Goal: Information Seeking & Learning: Find contact information

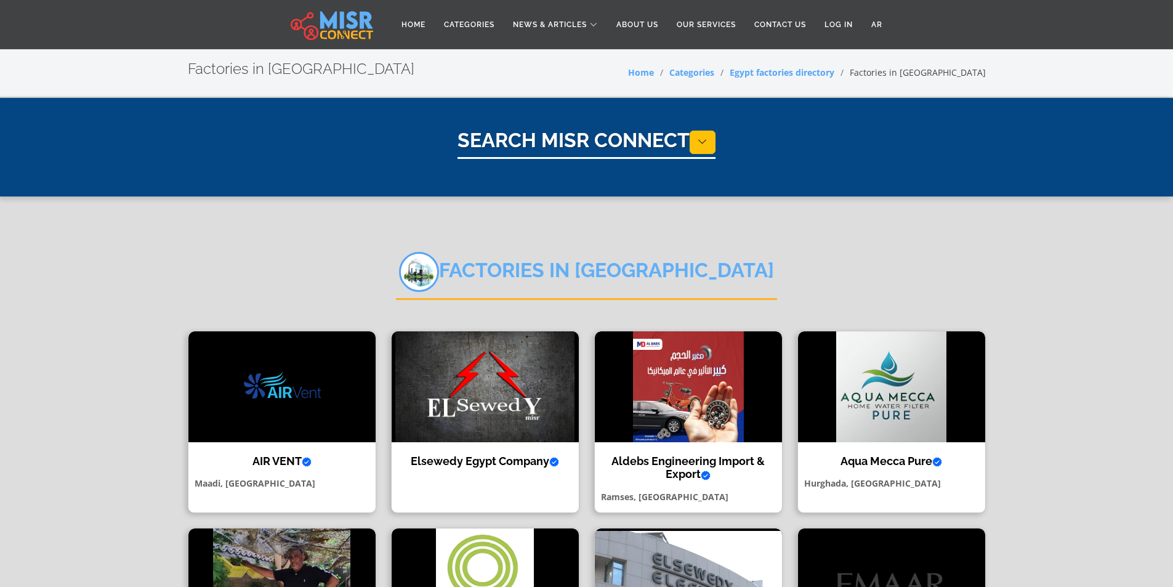
select select "**********"
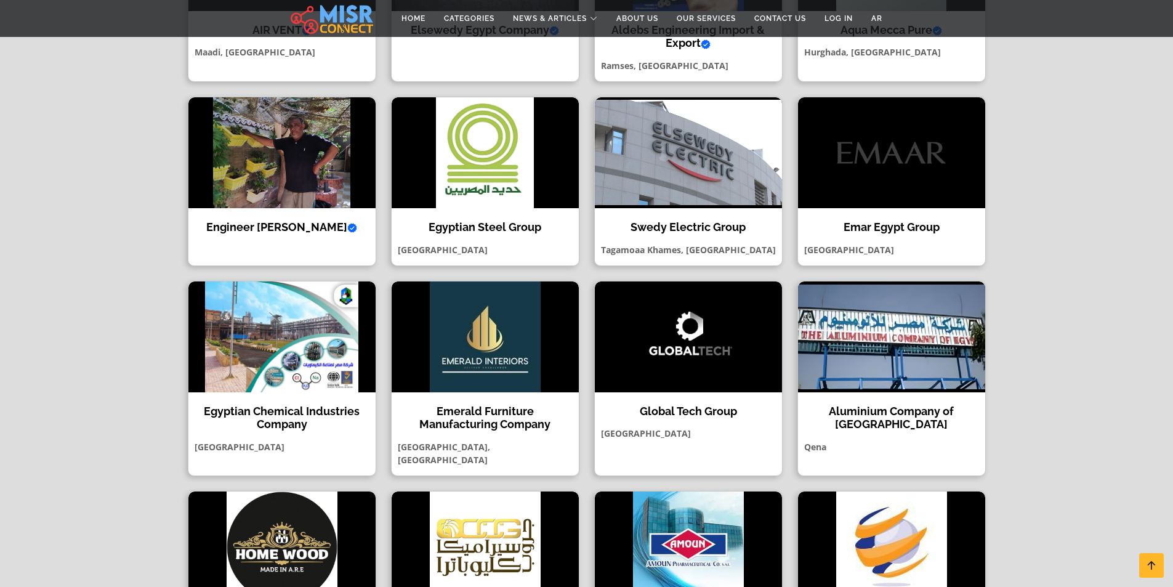
scroll to position [801, 0]
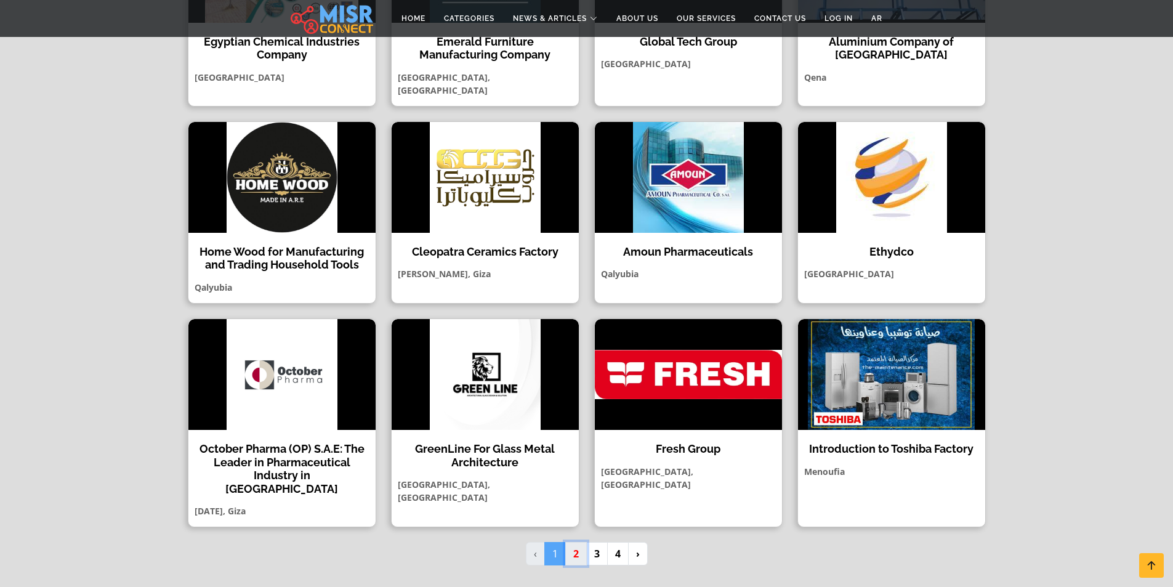
click at [571, 542] on link "2" at bounding box center [576, 553] width 22 height 23
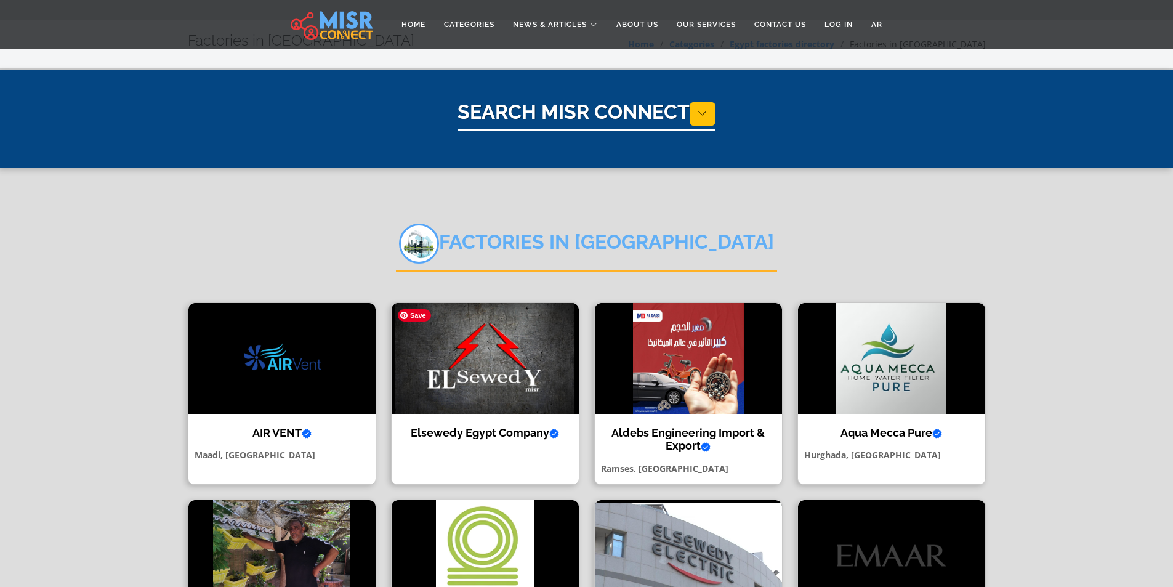
scroll to position [0, 0]
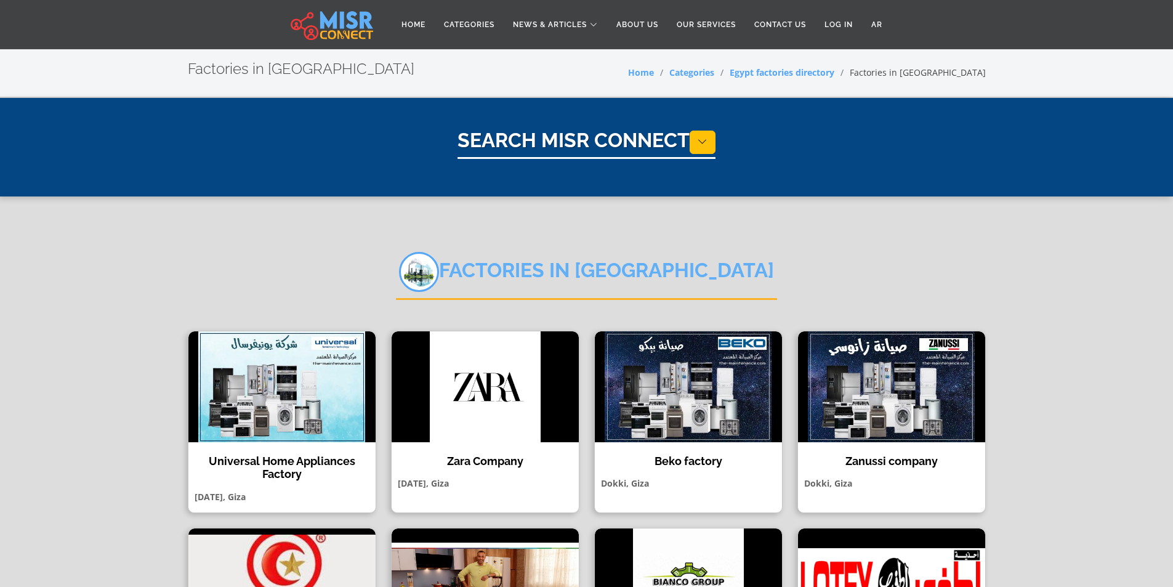
select select "**********"
click at [549, 370] on img at bounding box center [485, 386] width 187 height 111
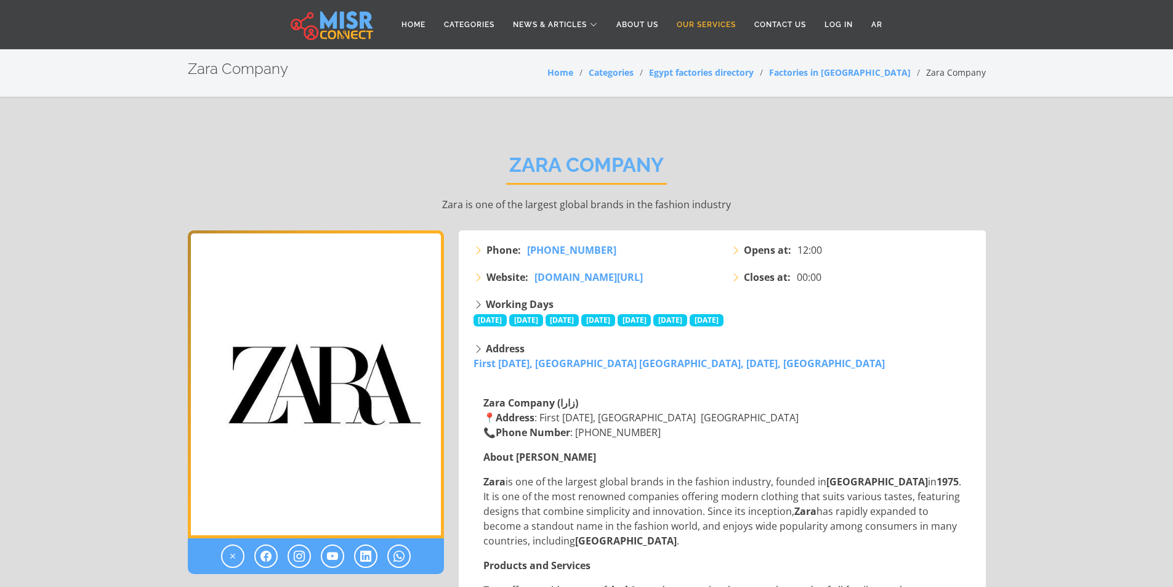
click at [711, 26] on link "Our Services" at bounding box center [707, 24] width 78 height 23
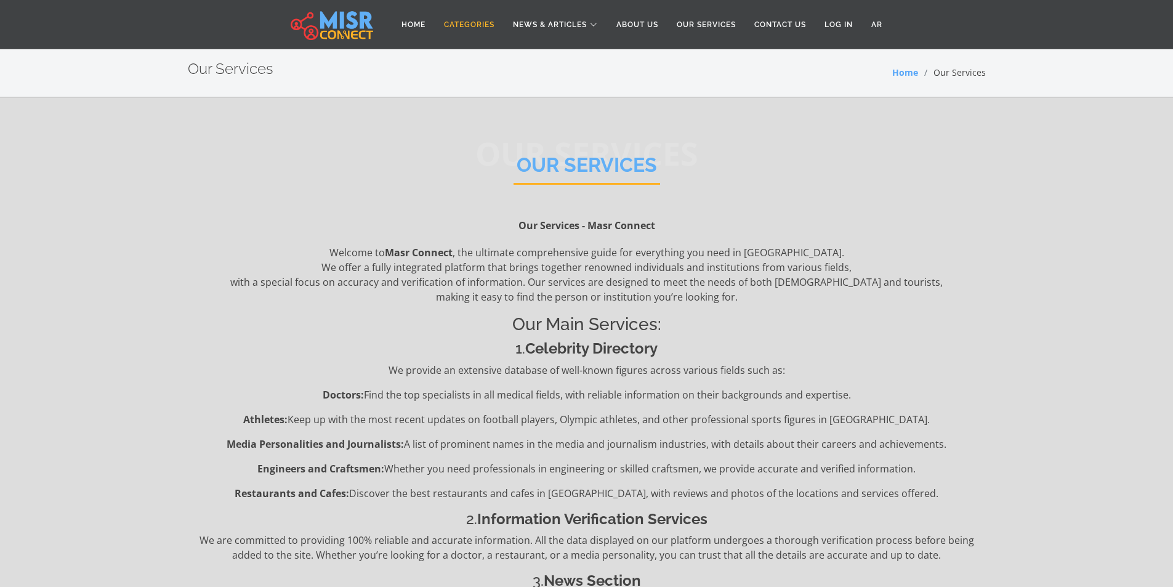
click at [473, 29] on link "Categories" at bounding box center [469, 24] width 69 height 23
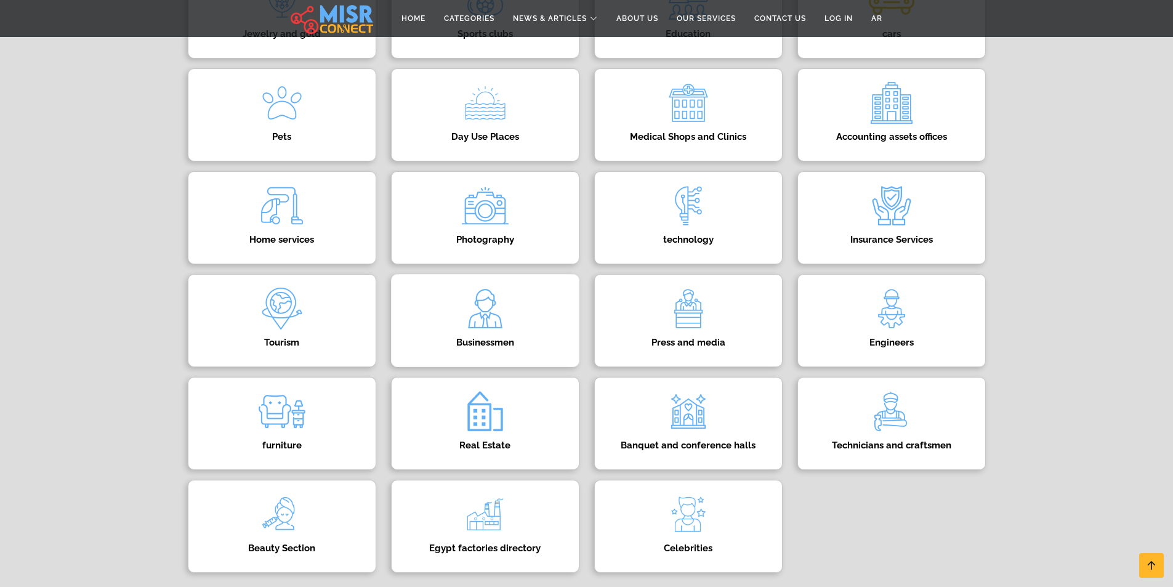
scroll to position [370, 0]
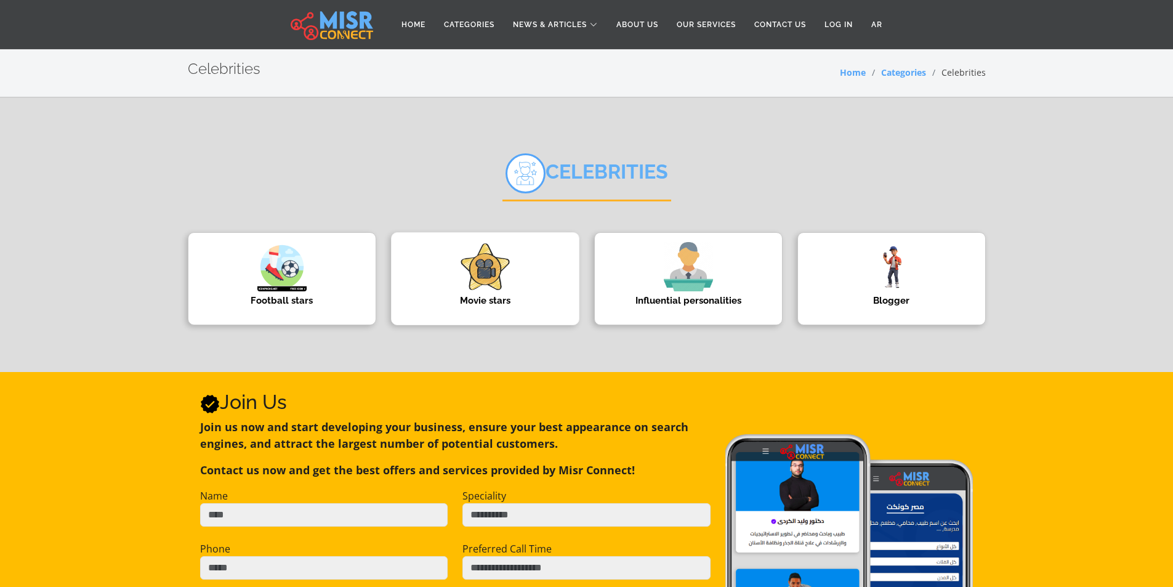
click at [491, 280] on img at bounding box center [485, 266] width 49 height 49
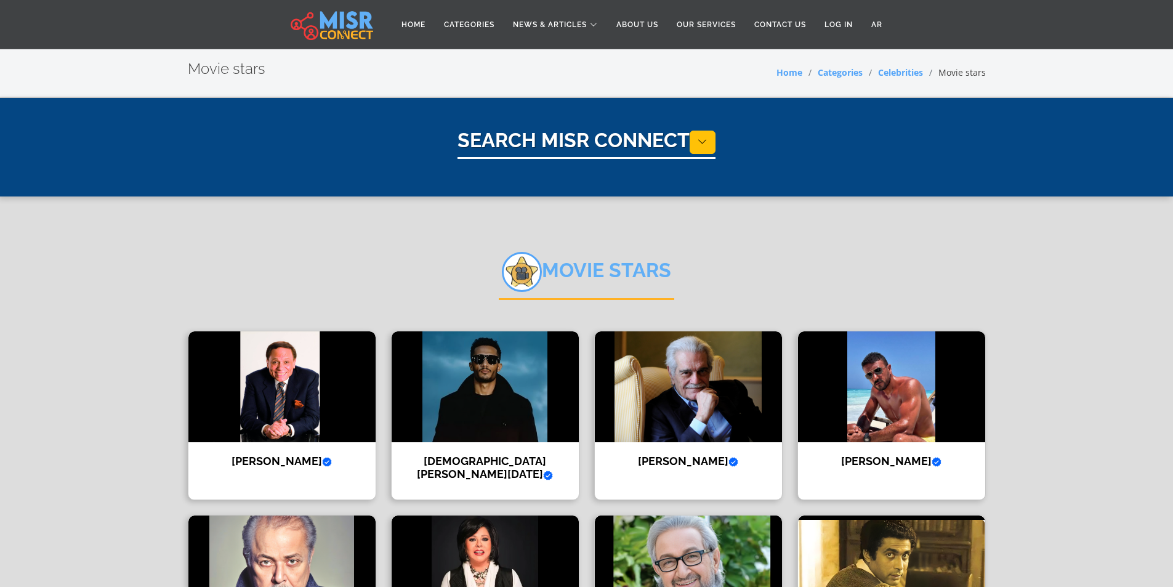
select select "**********"
click at [270, 413] on img at bounding box center [281, 386] width 187 height 111
click at [497, 428] on img at bounding box center [485, 386] width 187 height 111
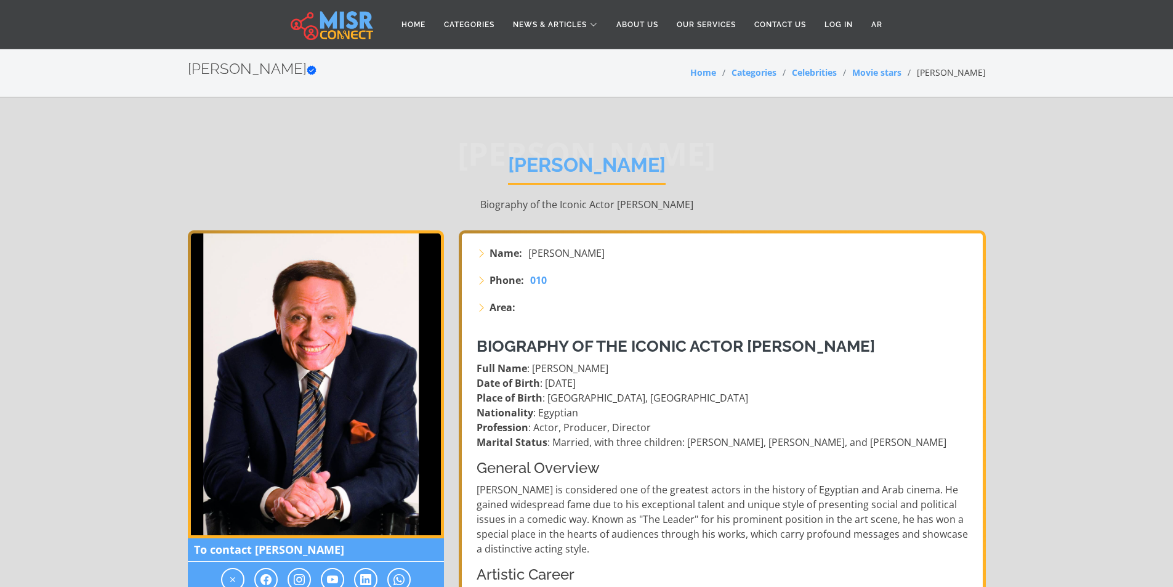
scroll to position [246, 0]
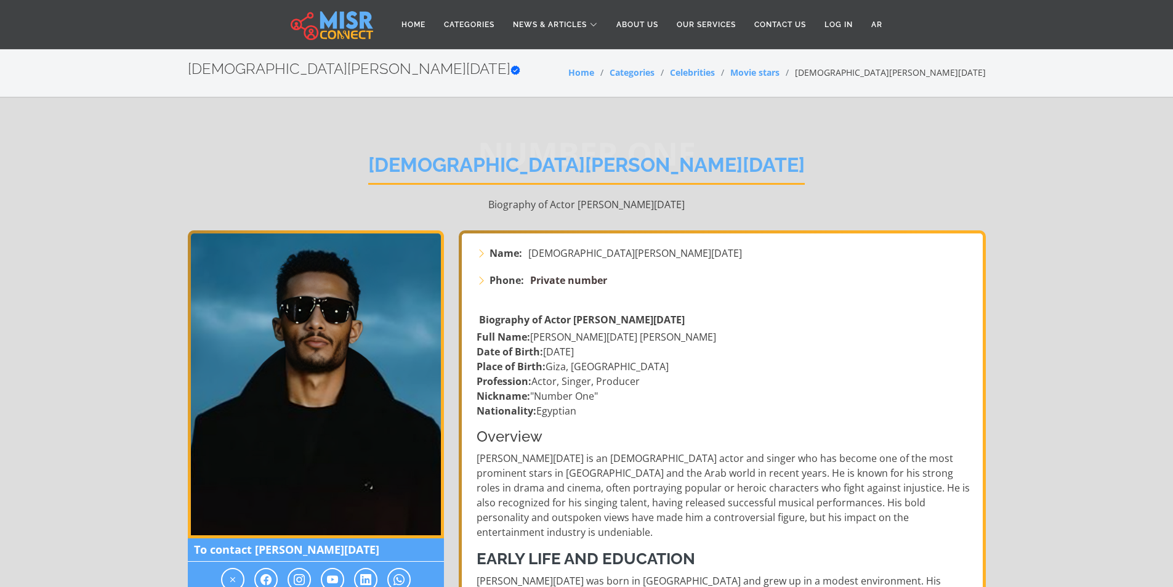
click at [560, 277] on span "Private number" at bounding box center [568, 280] width 77 height 14
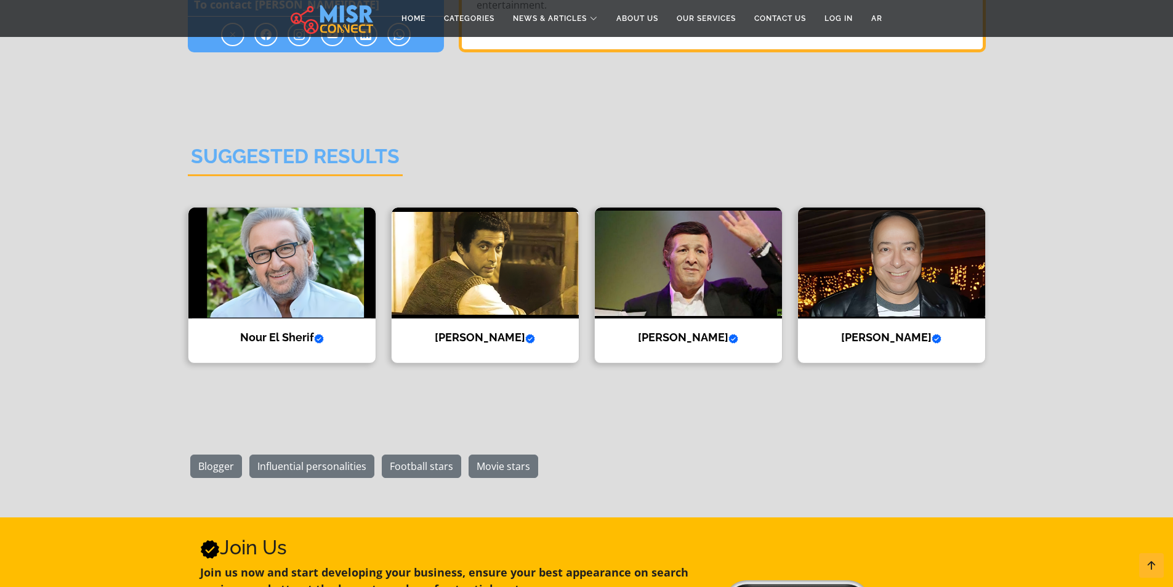
scroll to position [1540, 0]
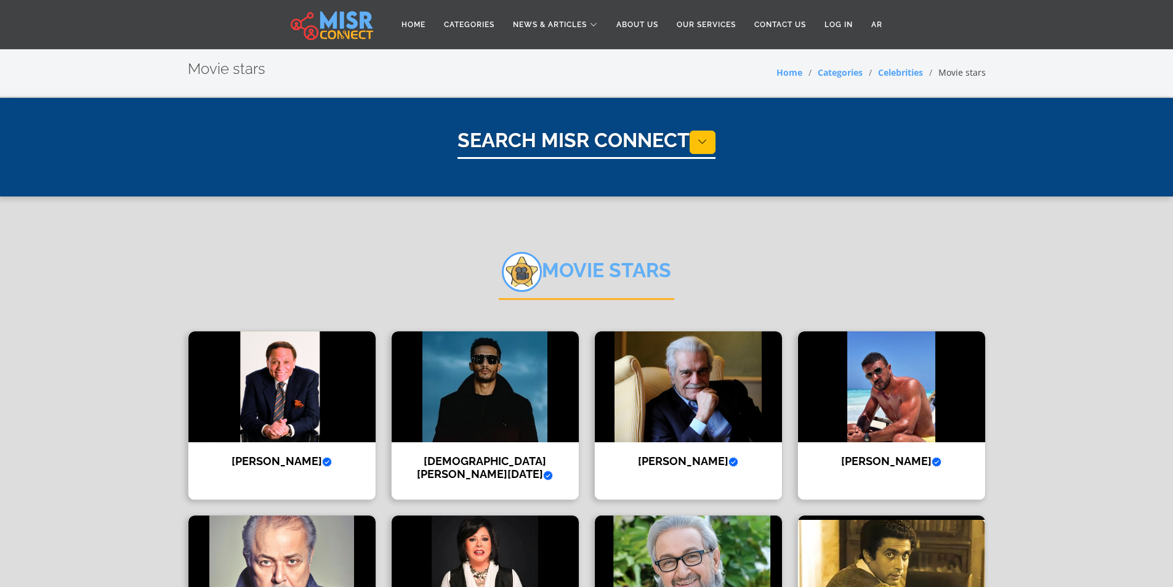
select select "**********"
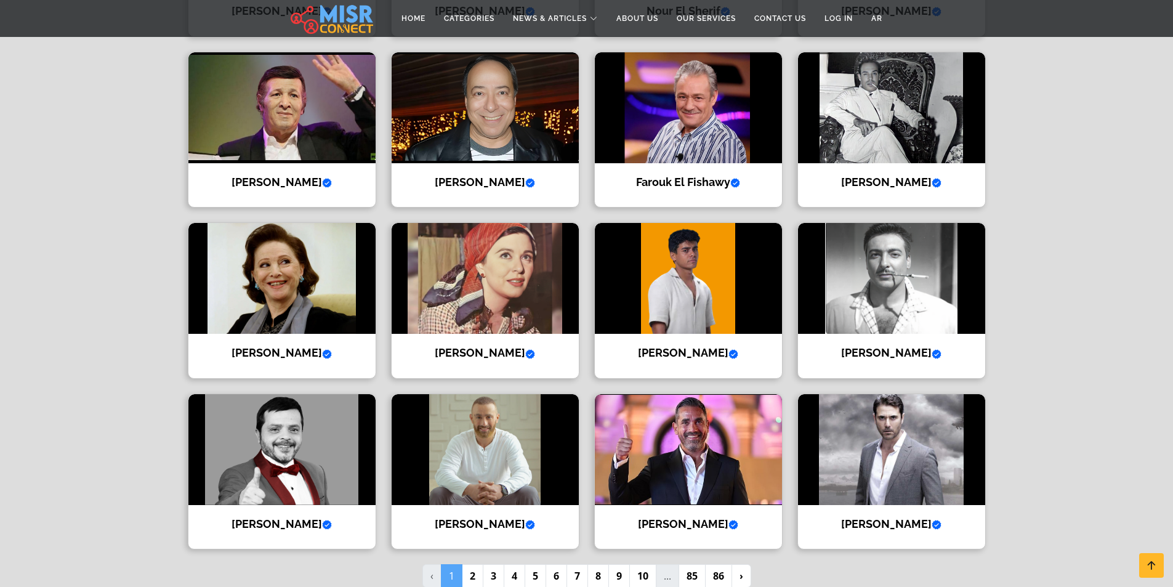
scroll to position [677, 0]
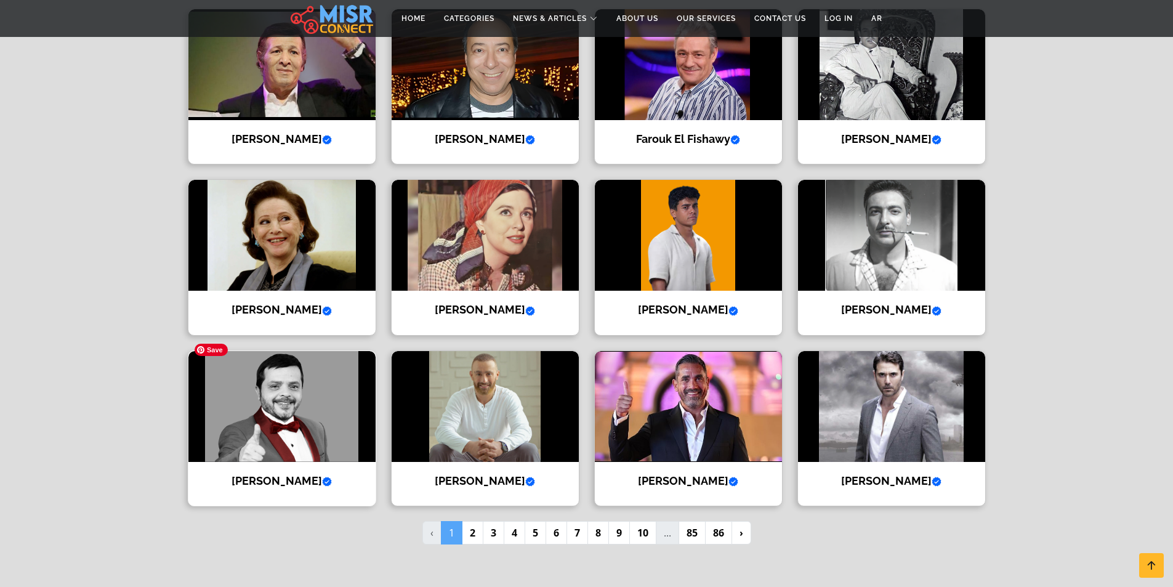
click at [288, 429] on img at bounding box center [281, 406] width 187 height 111
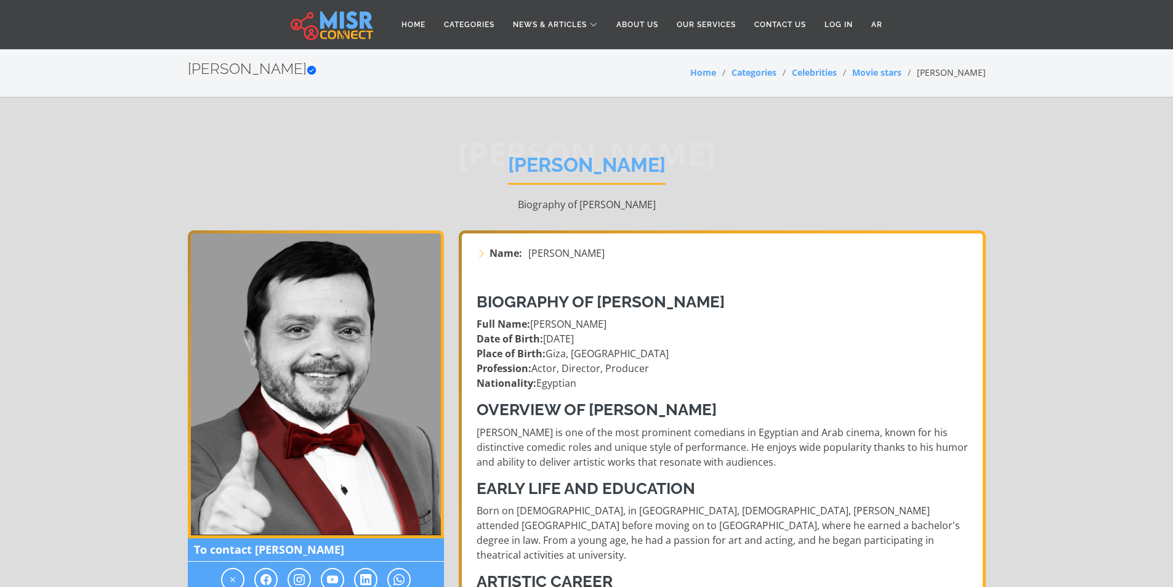
scroll to position [123, 0]
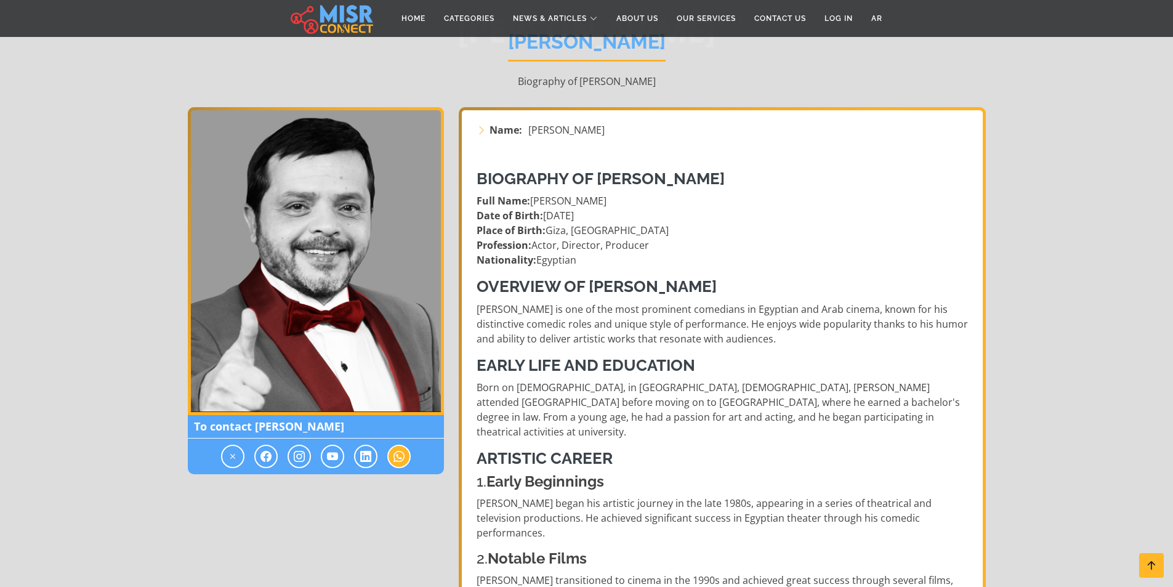
click at [398, 455] on icon at bounding box center [399, 456] width 11 height 15
drag, startPoint x: 395, startPoint y: 458, endPoint x: 389, endPoint y: 460, distance: 7.2
click at [397, 458] on icon at bounding box center [399, 456] width 11 height 15
click at [371, 458] on icon at bounding box center [365, 456] width 11 height 15
click at [328, 455] on icon at bounding box center [332, 456] width 11 height 15
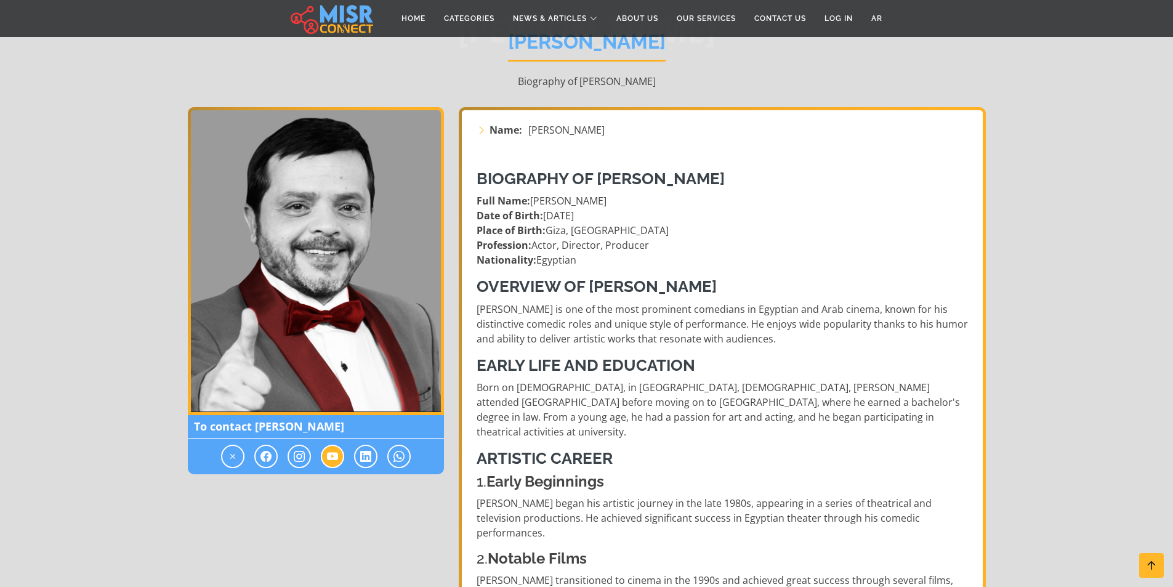
click at [328, 455] on icon at bounding box center [332, 456] width 11 height 15
click at [278, 456] on div at bounding box center [316, 456] width 256 height 36
click at [297, 456] on icon at bounding box center [299, 456] width 11 height 15
click at [265, 455] on icon at bounding box center [266, 456] width 11 height 15
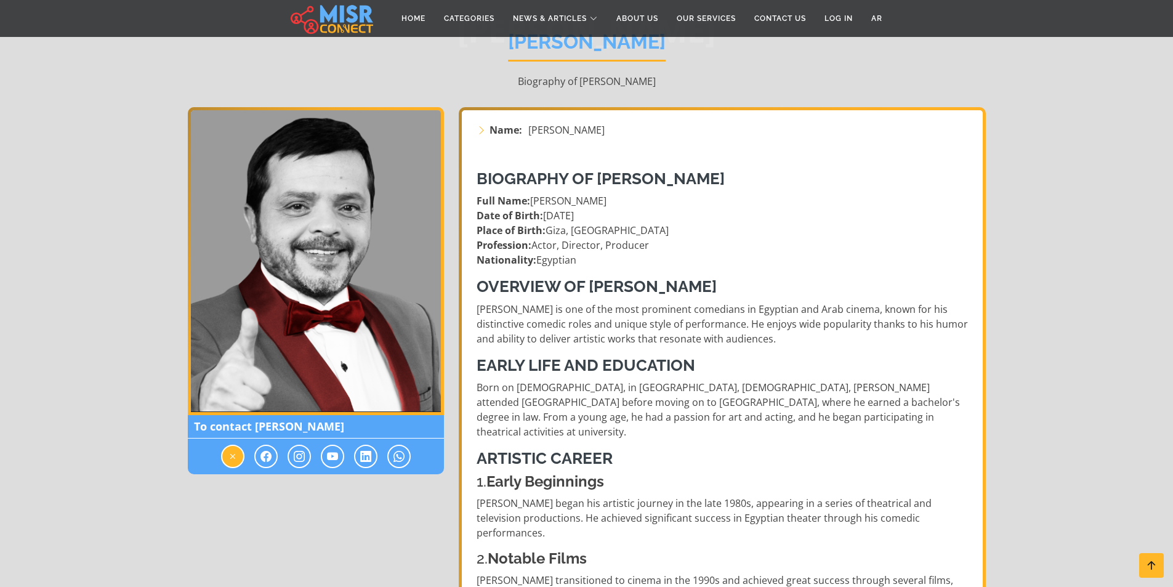
click at [239, 455] on span at bounding box center [232, 456] width 23 height 23
drag, startPoint x: 397, startPoint y: 461, endPoint x: 375, endPoint y: 520, distance: 63.1
click at [397, 453] on icon at bounding box center [399, 456] width 11 height 15
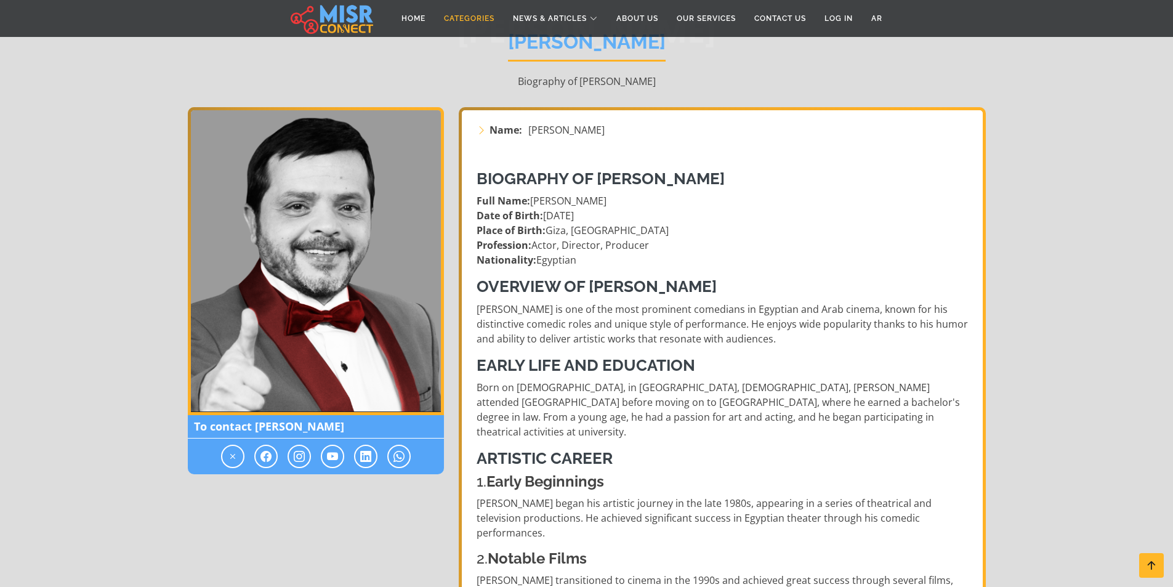
click at [469, 14] on link "Categories" at bounding box center [469, 18] width 69 height 23
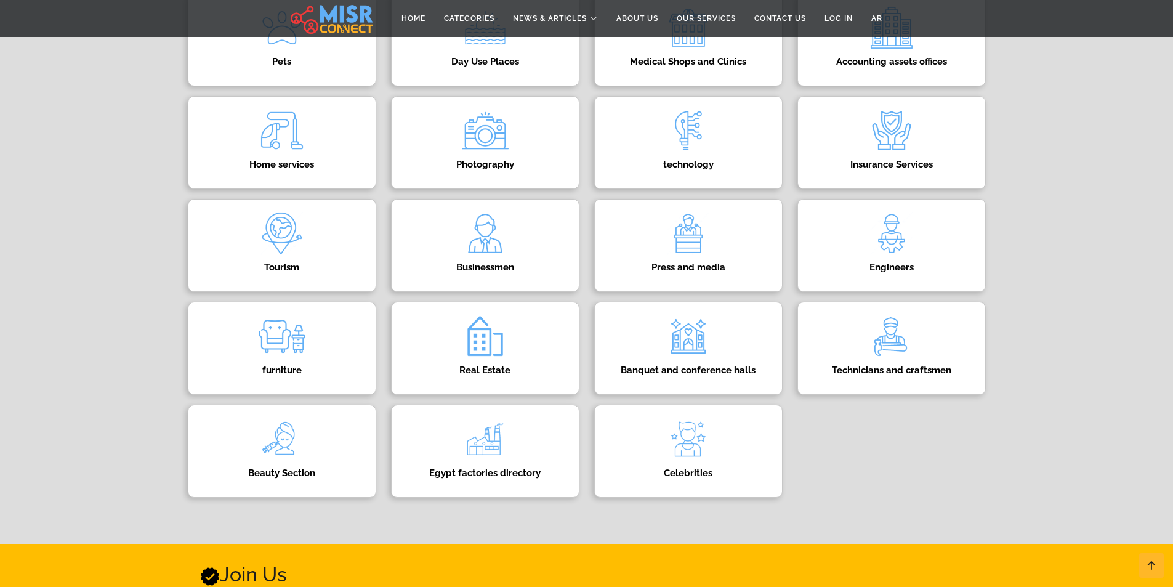
scroll to position [431, 0]
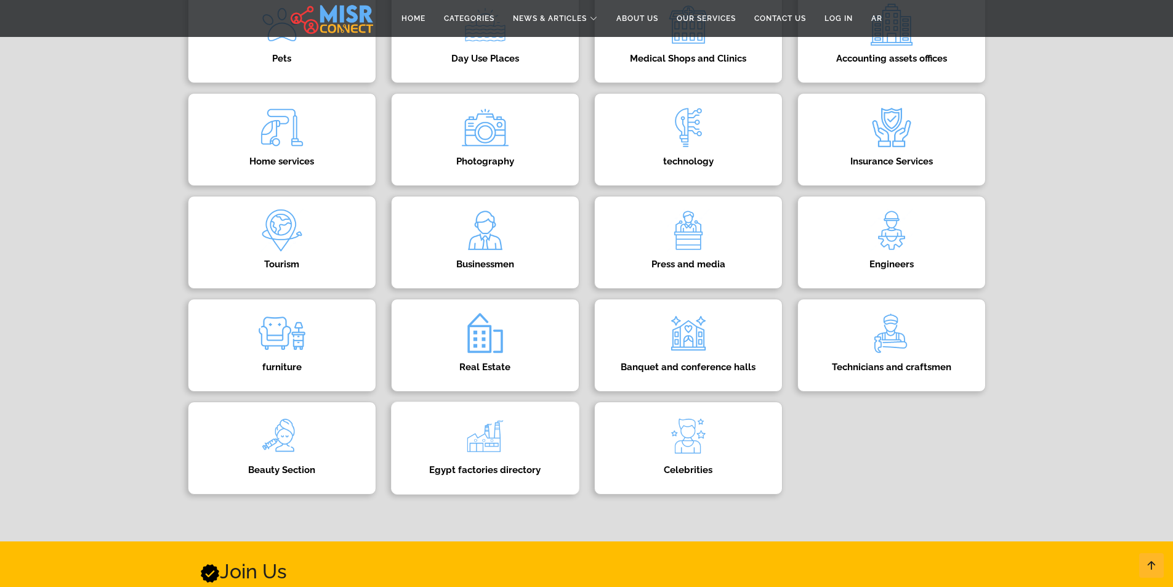
click at [493, 433] on img at bounding box center [485, 435] width 49 height 49
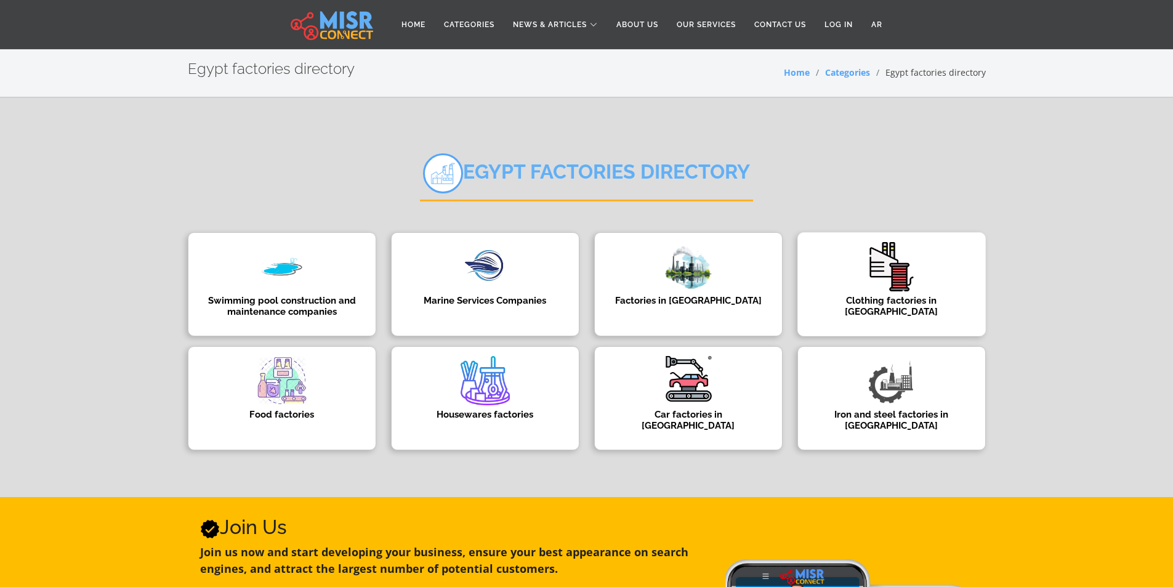
click at [839, 262] on div "Clothing factories in Egypt Directory of clothing factories in Egypt" at bounding box center [892, 284] width 188 height 104
click at [894, 274] on img at bounding box center [891, 266] width 49 height 49
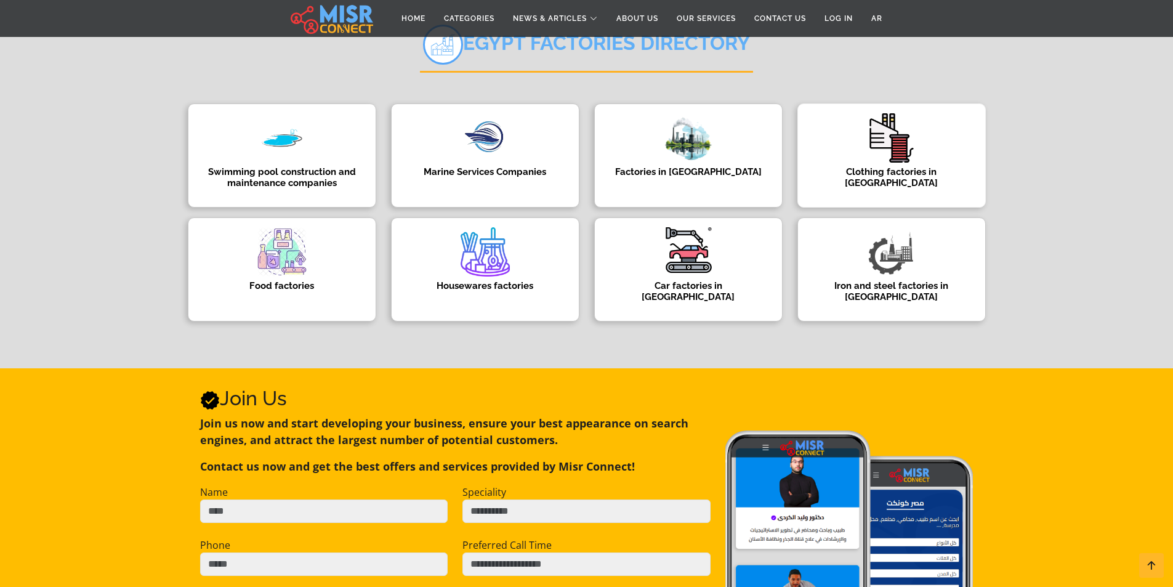
scroll to position [246, 0]
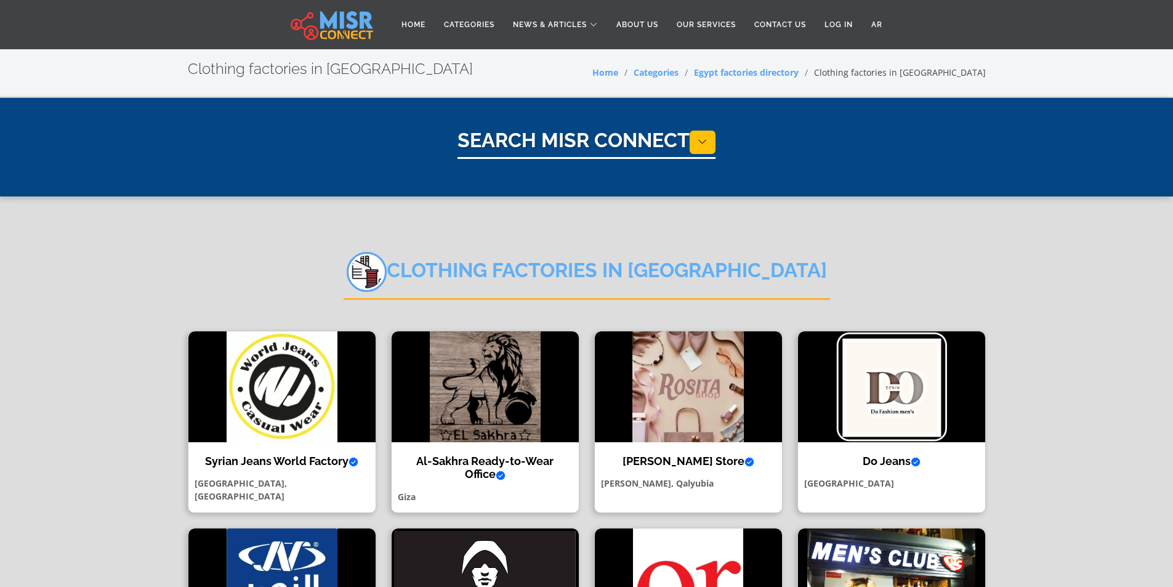
select select "**********"
click at [431, 422] on img at bounding box center [485, 386] width 187 height 111
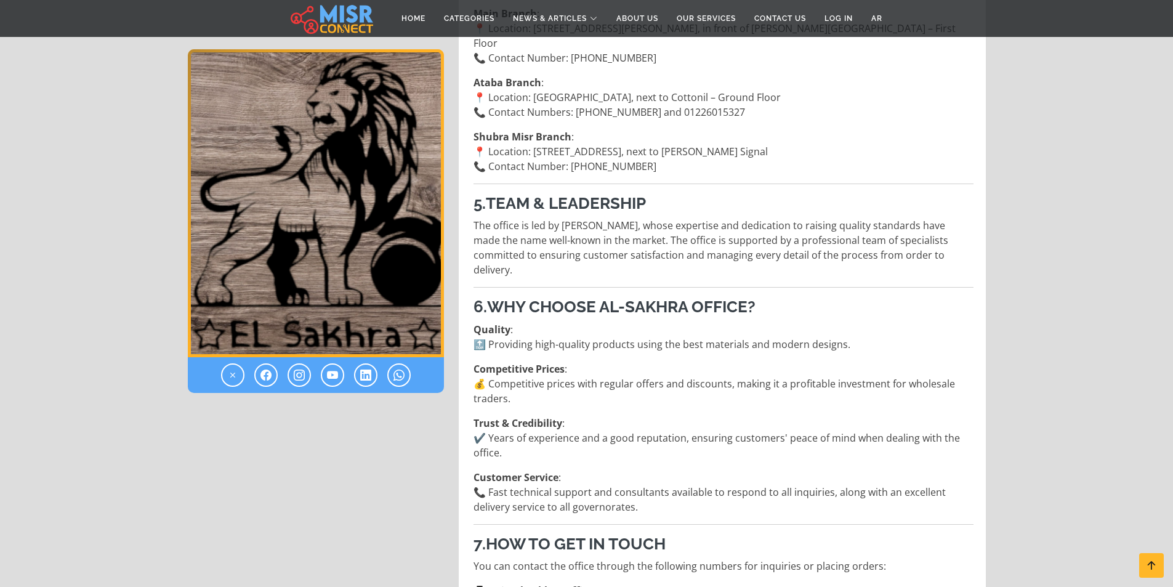
scroll to position [1724, 0]
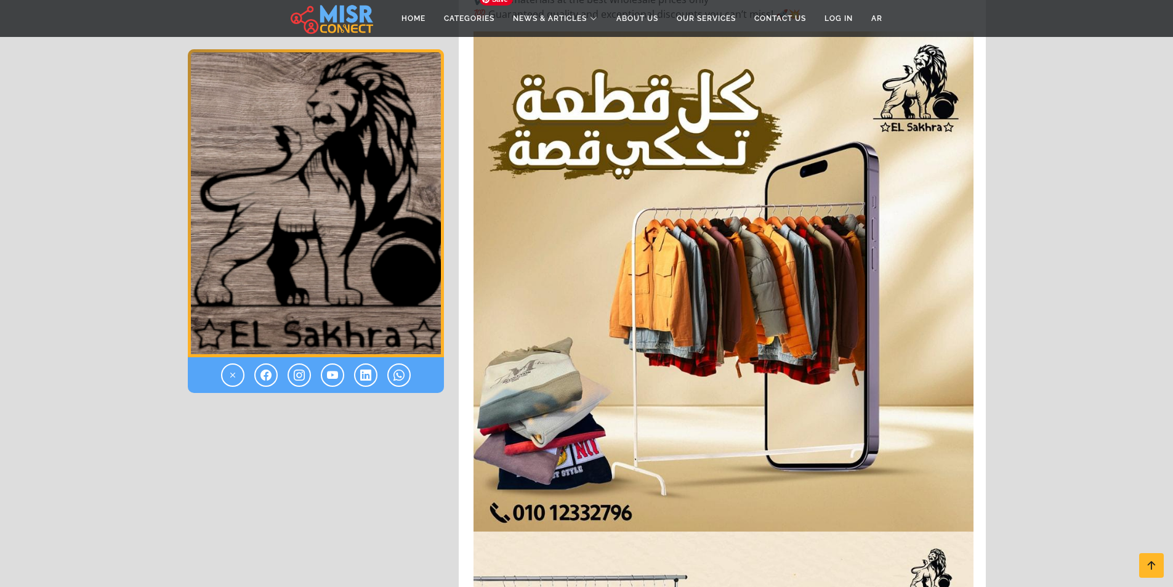
drag, startPoint x: 581, startPoint y: 434, endPoint x: 576, endPoint y: 450, distance: 16.4
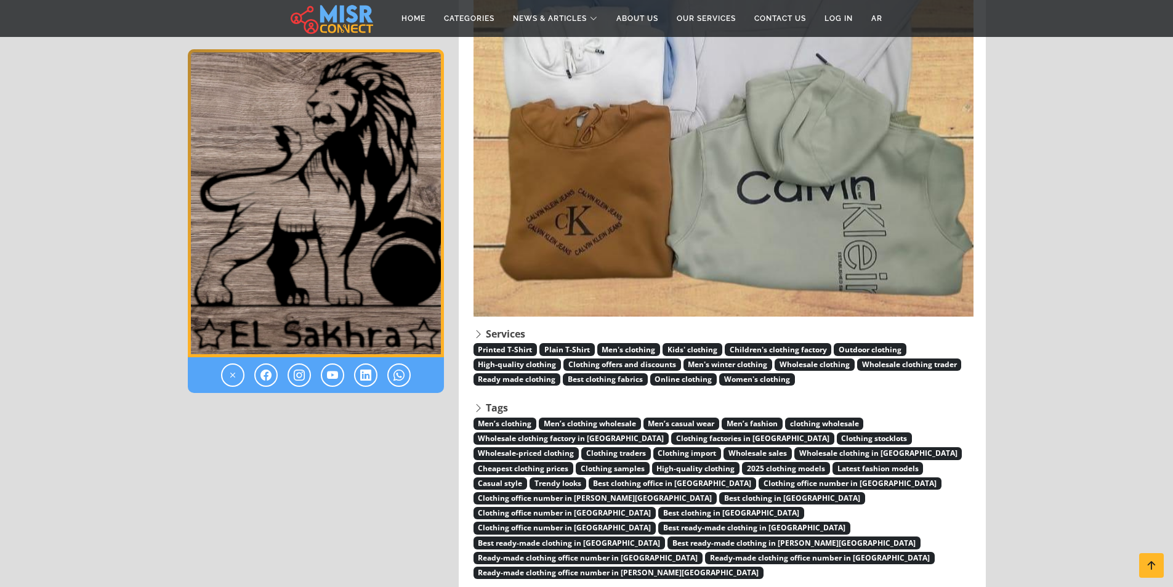
scroll to position [7206, 0]
